Goal: Task Accomplishment & Management: Manage account settings

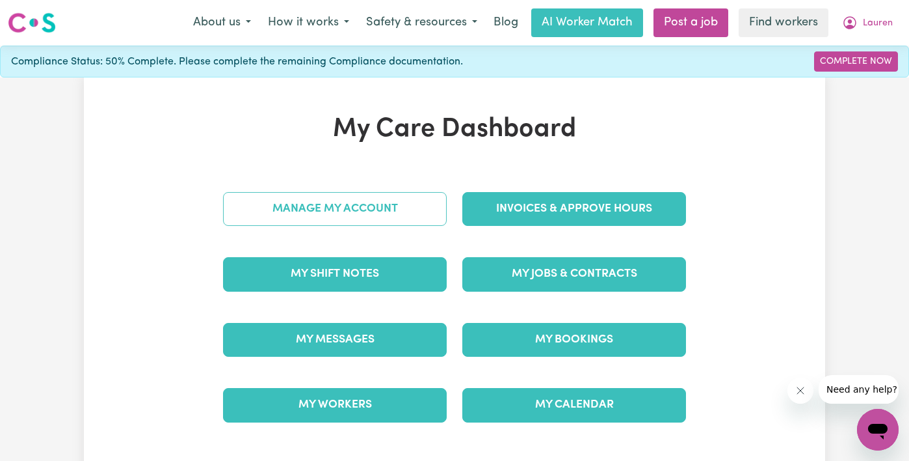
click at [413, 216] on link "Manage My Account" at bounding box center [335, 209] width 224 height 34
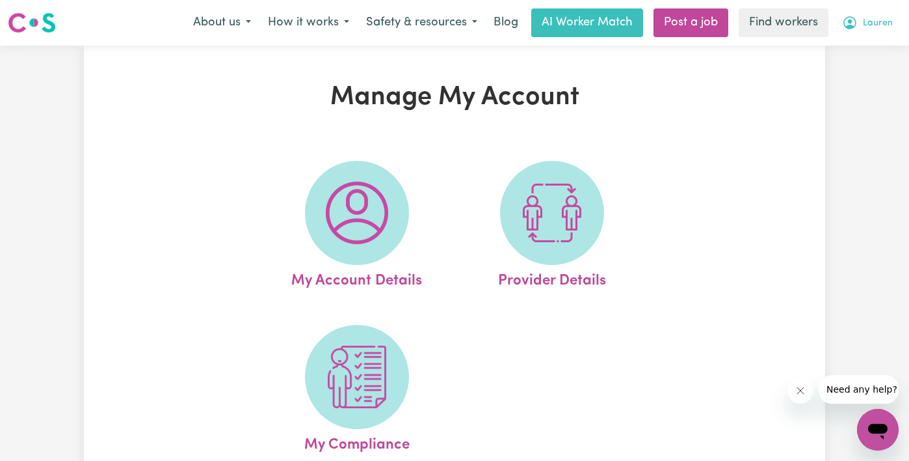
click at [883, 29] on span "Lauren" at bounding box center [878, 23] width 30 height 14
click at [879, 53] on link "My Dashboard" at bounding box center [849, 50] width 103 height 25
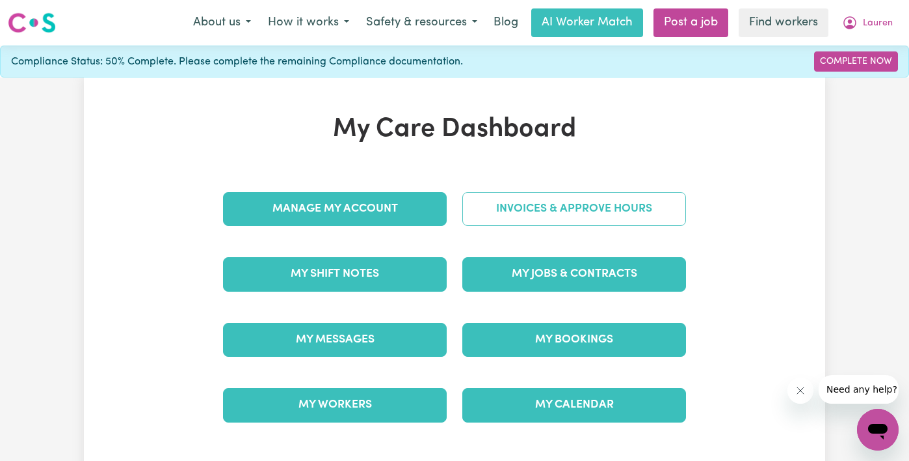
click at [524, 210] on link "Invoices & Approve Hours" at bounding box center [575, 209] width 224 height 34
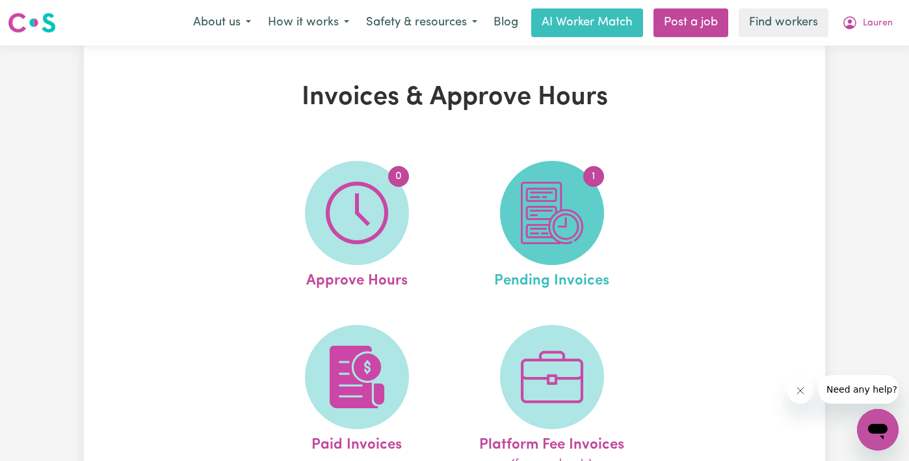
click at [559, 232] on img at bounding box center [552, 213] width 62 height 62
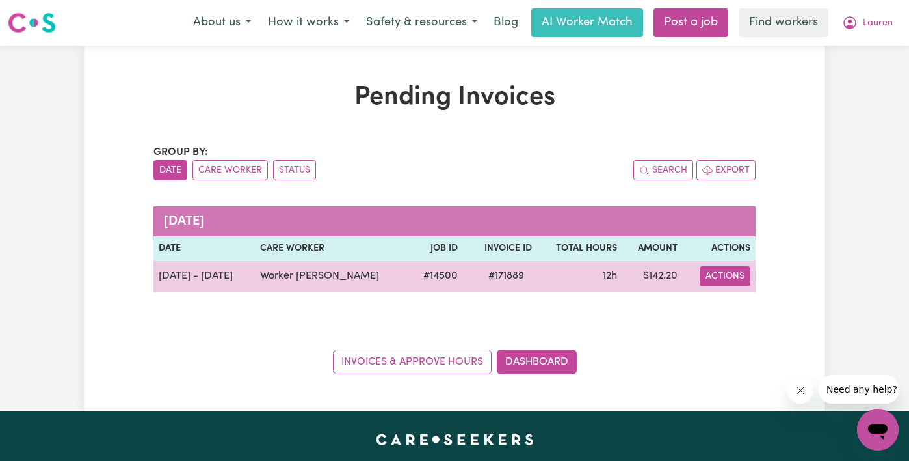
click at [712, 271] on button "Actions" at bounding box center [725, 276] width 51 height 20
drag, startPoint x: 462, startPoint y: 275, endPoint x: 506, endPoint y: 276, distance: 44.2
click at [506, 276] on span "# 171889" at bounding box center [506, 276] width 51 height 16
copy span "# 171889"
click at [721, 279] on button "Actions" at bounding box center [725, 276] width 51 height 20
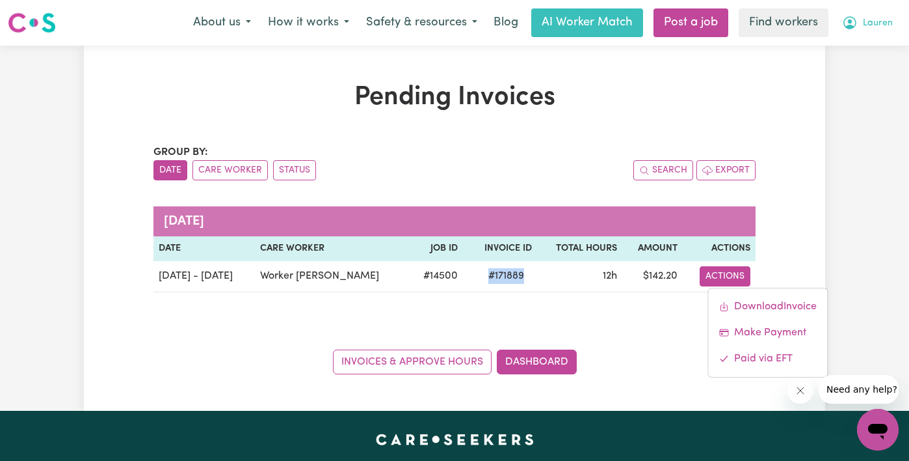
click at [874, 27] on span "Lauren" at bounding box center [878, 23] width 30 height 14
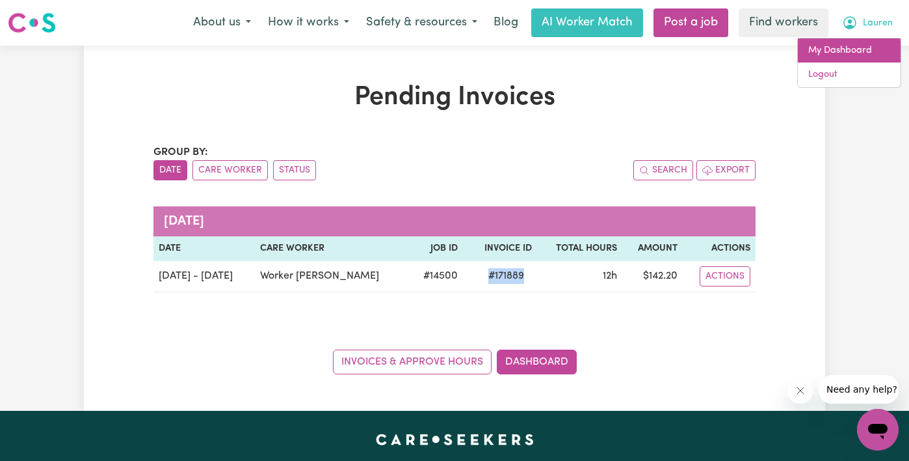
click at [874, 48] on link "My Dashboard" at bounding box center [849, 50] width 103 height 25
